Goal: Information Seeking & Learning: Learn about a topic

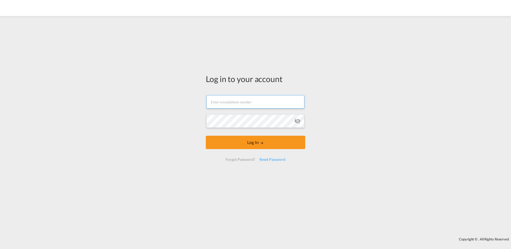
drag, startPoint x: 0, startPoint y: 0, endPoint x: 227, endPoint y: 103, distance: 249.3
click at [227, 103] on input "text" at bounding box center [255, 101] width 98 height 13
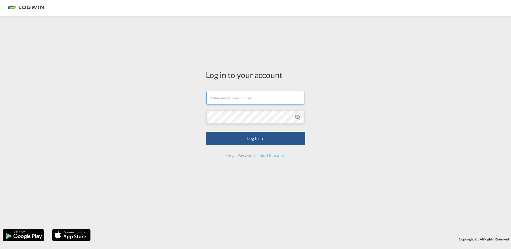
type input "[PERSON_NAME][EMAIL_ADDRESS][DOMAIN_NAME]"
click at [206, 132] on button "Log In" at bounding box center [255, 138] width 99 height 13
